Goal: Navigation & Orientation: Find specific page/section

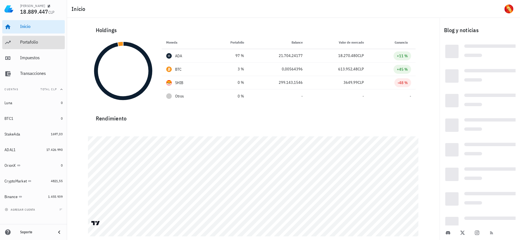
click at [23, 39] on div "Portafolio" at bounding box center [41, 41] width 42 height 5
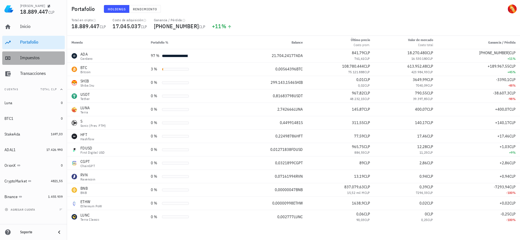
click at [31, 56] on div "Impuestos" at bounding box center [41, 57] width 42 height 5
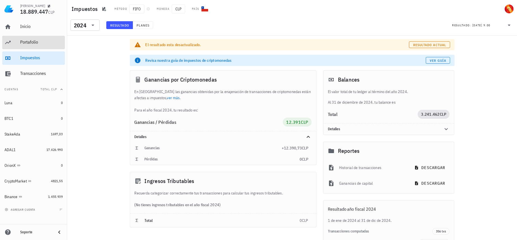
click at [39, 38] on div "Portafolio" at bounding box center [41, 42] width 42 height 13
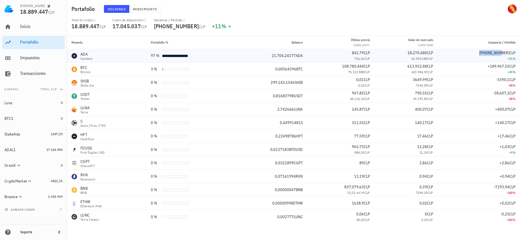
drag, startPoint x: 489, startPoint y: 50, endPoint x: 508, endPoint y: 53, distance: 19.3
click at [508, 53] on div "[PHONE_NUMBER] CLP" at bounding box center [479, 53] width 74 height 6
